Goal: Information Seeking & Learning: Learn about a topic

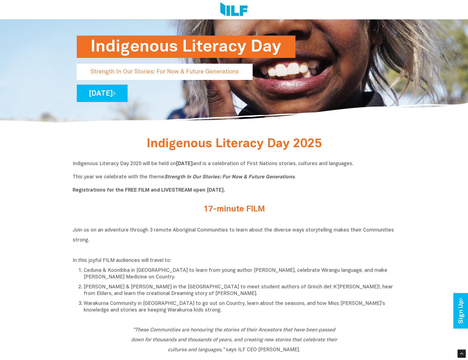
scroll to position [110, 0]
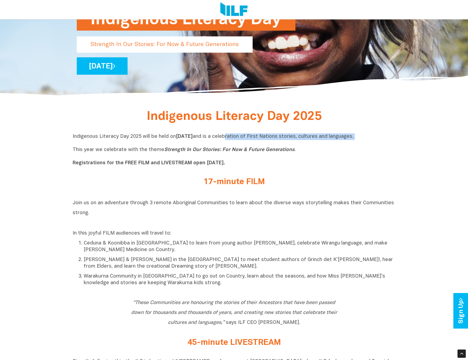
drag, startPoint x: 270, startPoint y: 138, endPoint x: 284, endPoint y: 141, distance: 14.1
click at [284, 141] on p "Indigenous Literacy Day 2025 will be held [DATE][DATE] and is a celebration of …" at bounding box center [234, 150] width 323 height 33
drag, startPoint x: 284, startPoint y: 141, endPoint x: 264, endPoint y: 140, distance: 19.6
click at [264, 140] on p "Indigenous Literacy Day 2025 will be held [DATE][DATE] and is a celebration of …" at bounding box center [234, 150] width 323 height 33
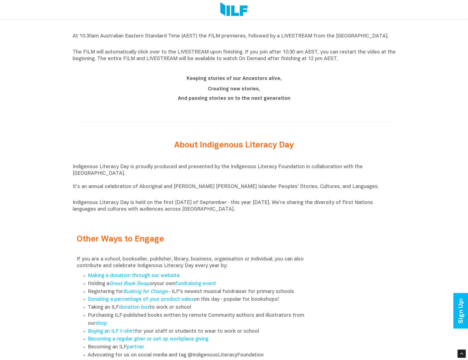
scroll to position [524, 0]
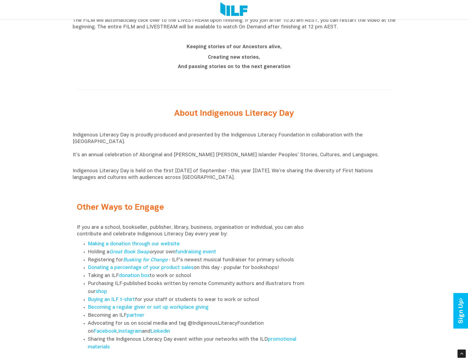
drag, startPoint x: 219, startPoint y: 137, endPoint x: 259, endPoint y: 142, distance: 39.8
click at [259, 142] on p "Indigenous Literacy Day is proudly produced and presented by the Indigenous Lit…" at bounding box center [234, 148] width 323 height 33
drag, startPoint x: 259, startPoint y: 142, endPoint x: 225, endPoint y: 152, distance: 35.4
click at [225, 152] on p "Indigenous Literacy Day is proudly produced and presented by the Indigenous Lit…" at bounding box center [234, 148] width 323 height 33
drag, startPoint x: 225, startPoint y: 152, endPoint x: 202, endPoint y: 147, distance: 23.8
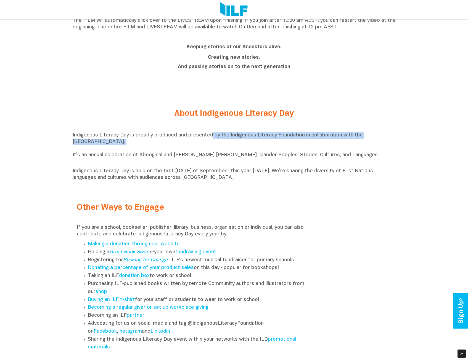
click at [202, 147] on p "Indigenous Literacy Day is proudly produced and presented by the Indigenous Lit…" at bounding box center [234, 148] width 323 height 33
drag, startPoint x: 202, startPoint y: 147, endPoint x: 177, endPoint y: 142, distance: 24.7
click at [177, 142] on p "Indigenous Literacy Day is proudly produced and presented by the Indigenous Lit…" at bounding box center [234, 148] width 323 height 33
drag, startPoint x: 177, startPoint y: 142, endPoint x: 145, endPoint y: 147, distance: 33.1
click at [145, 147] on p "Indigenous Literacy Day is proudly produced and presented by the Indigenous Lit…" at bounding box center [234, 148] width 323 height 33
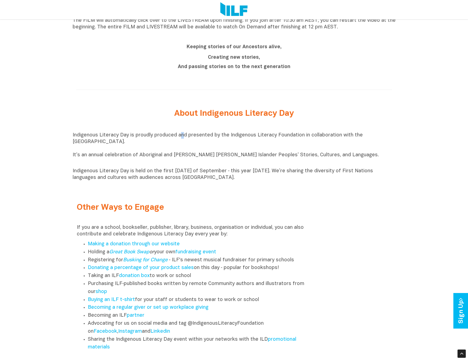
drag, startPoint x: 145, startPoint y: 147, endPoint x: 112, endPoint y: 146, distance: 32.6
click at [112, 146] on p "Indigenous Literacy Day is proudly produced and presented by the Indigenous Lit…" at bounding box center [234, 148] width 323 height 33
drag, startPoint x: 112, startPoint y: 146, endPoint x: 89, endPoint y: 148, distance: 22.9
click at [89, 148] on p "Indigenous Literacy Day is proudly produced and presented by the Indigenous Lit…" at bounding box center [234, 148] width 323 height 33
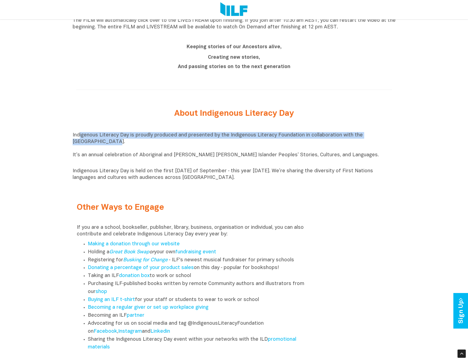
drag, startPoint x: 89, startPoint y: 148, endPoint x: 83, endPoint y: 145, distance: 7.3
click at [83, 145] on p "Indigenous Literacy Day is proudly produced and presented by the Indigenous Lit…" at bounding box center [234, 148] width 323 height 33
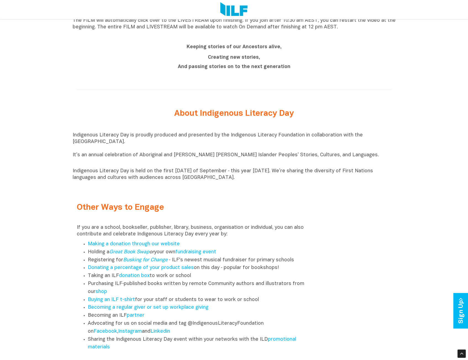
drag, startPoint x: 83, startPoint y: 145, endPoint x: 115, endPoint y: 151, distance: 33.3
click at [115, 151] on p "Indigenous Literacy Day is proudly produced and presented by the Indigenous Lit…" at bounding box center [234, 148] width 323 height 33
drag, startPoint x: 152, startPoint y: 157, endPoint x: 334, endPoint y: 157, distance: 181.6
click at [334, 157] on p "Indigenous Literacy Day is proudly produced and presented by the Indigenous Lit…" at bounding box center [234, 148] width 323 height 33
click at [335, 157] on p "Indigenous Literacy Day is proudly produced and presented by the Indigenous Lit…" at bounding box center [234, 148] width 323 height 33
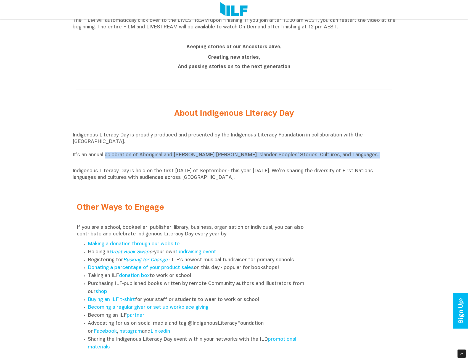
drag, startPoint x: 335, startPoint y: 157, endPoint x: 118, endPoint y: 158, distance: 216.9
click at [119, 158] on p "Indigenous Literacy Day is proudly produced and presented by the Indigenous Lit…" at bounding box center [234, 148] width 323 height 33
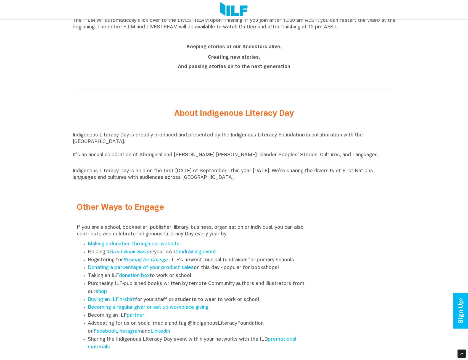
drag, startPoint x: 118, startPoint y: 158, endPoint x: 95, endPoint y: 158, distance: 23.2
click at [95, 158] on p "Indigenous Literacy Day is proudly produced and presented by the Indigenous Lit…" at bounding box center [234, 148] width 323 height 33
drag, startPoint x: 309, startPoint y: 179, endPoint x: 316, endPoint y: 165, distance: 15.4
click at [316, 165] on div "Indigenous Literacy Day is proudly produced and presented by the Indigenous Lit…" at bounding box center [234, 156] width 323 height 49
drag, startPoint x: 316, startPoint y: 165, endPoint x: 286, endPoint y: 179, distance: 33.7
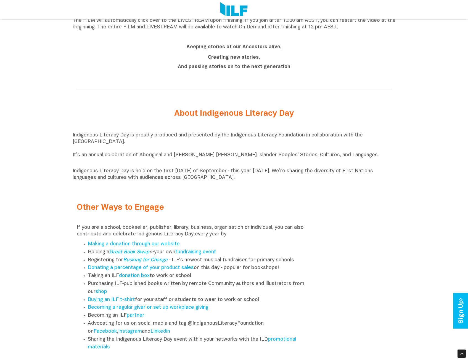
click at [291, 179] on p "Indigenous Literacy Day is held on the first [DATE] of September ‑ this year [D…" at bounding box center [234, 174] width 323 height 13
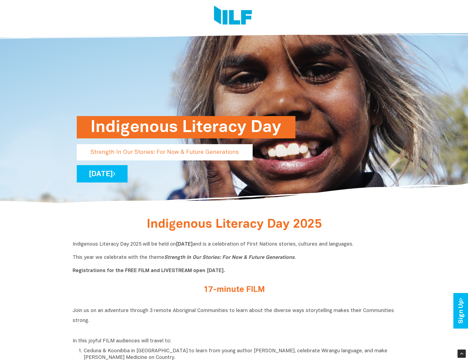
scroll to position [0, 0]
